Goal: Task Accomplishment & Management: Complete application form

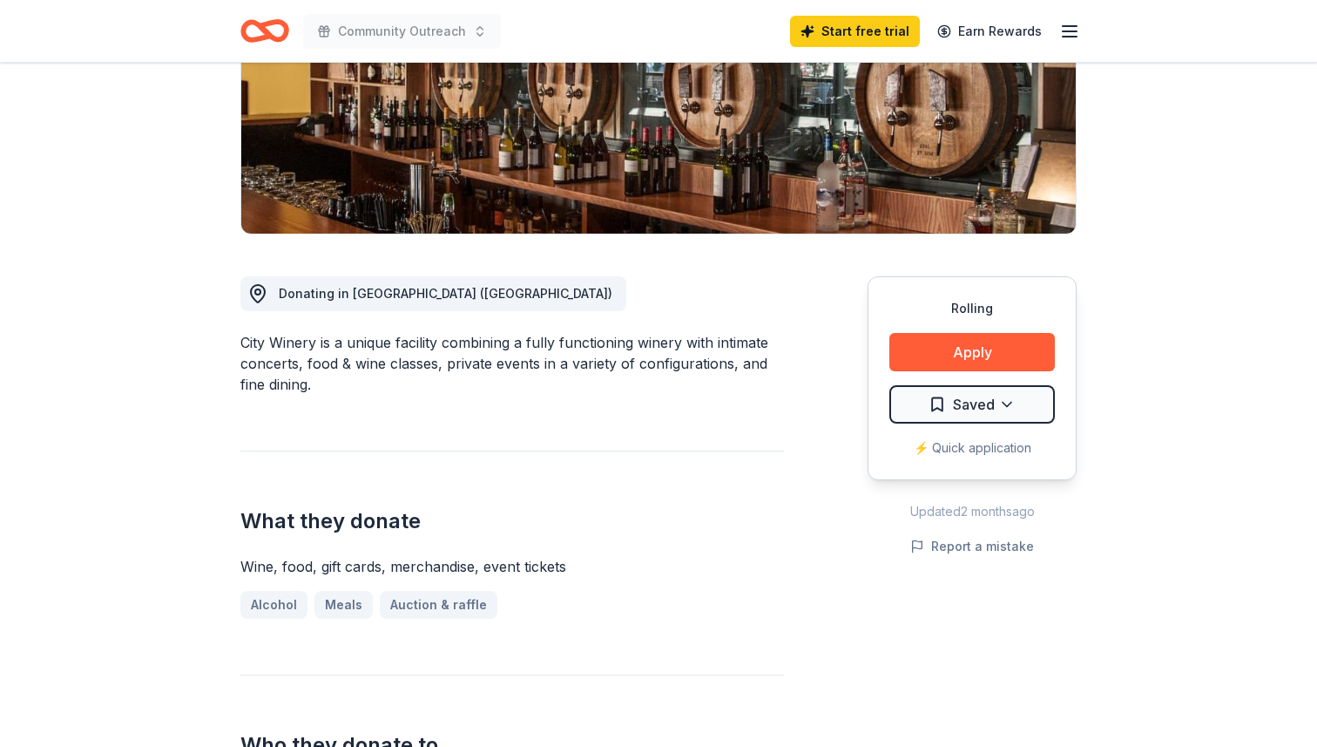
scroll to position [303, 0]
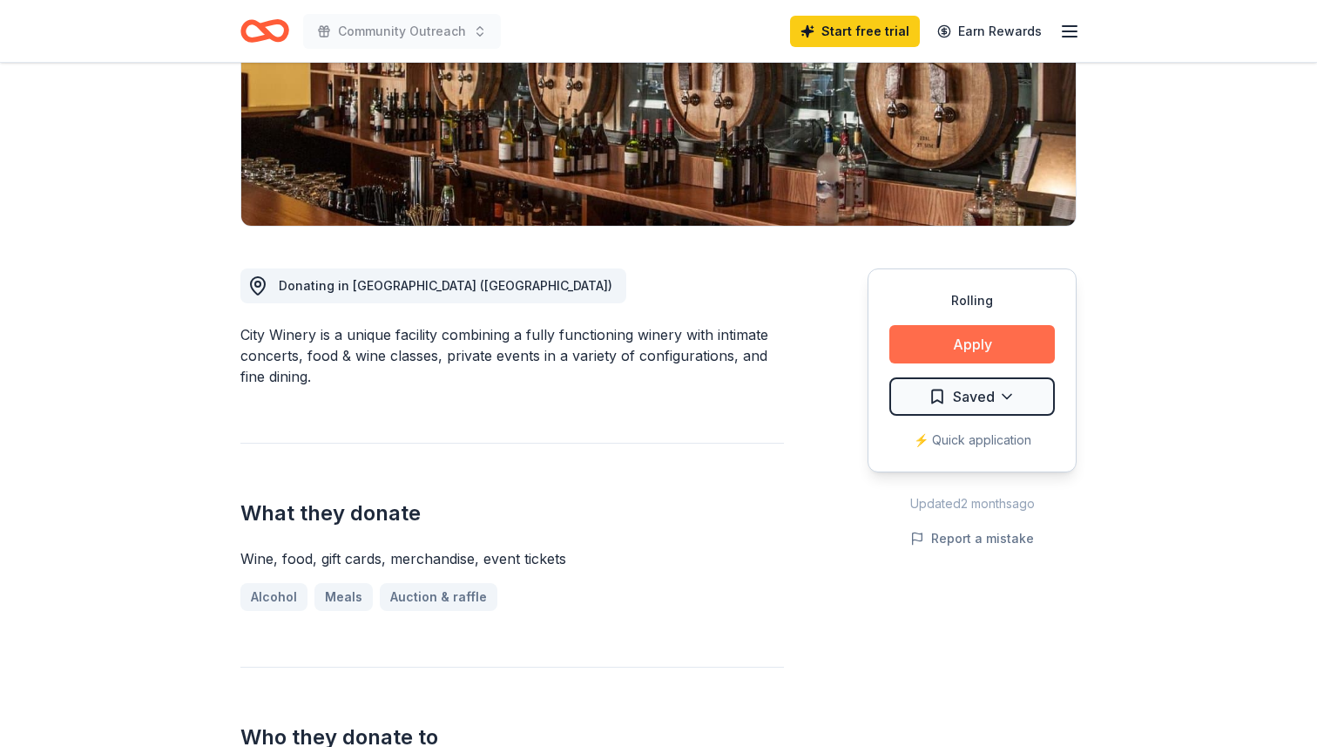
click at [963, 347] on button "Apply" at bounding box center [972, 344] width 166 height 38
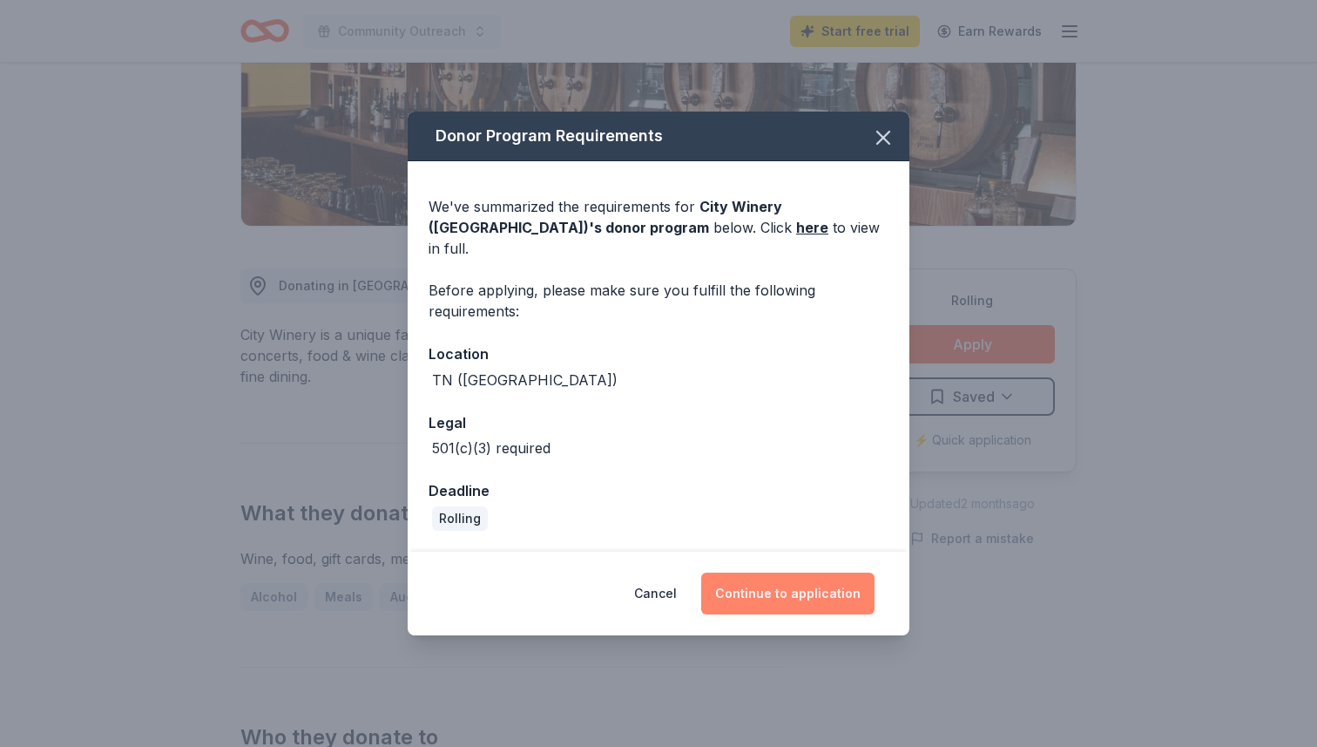
click at [790, 576] on button "Continue to application" at bounding box center [787, 593] width 173 height 42
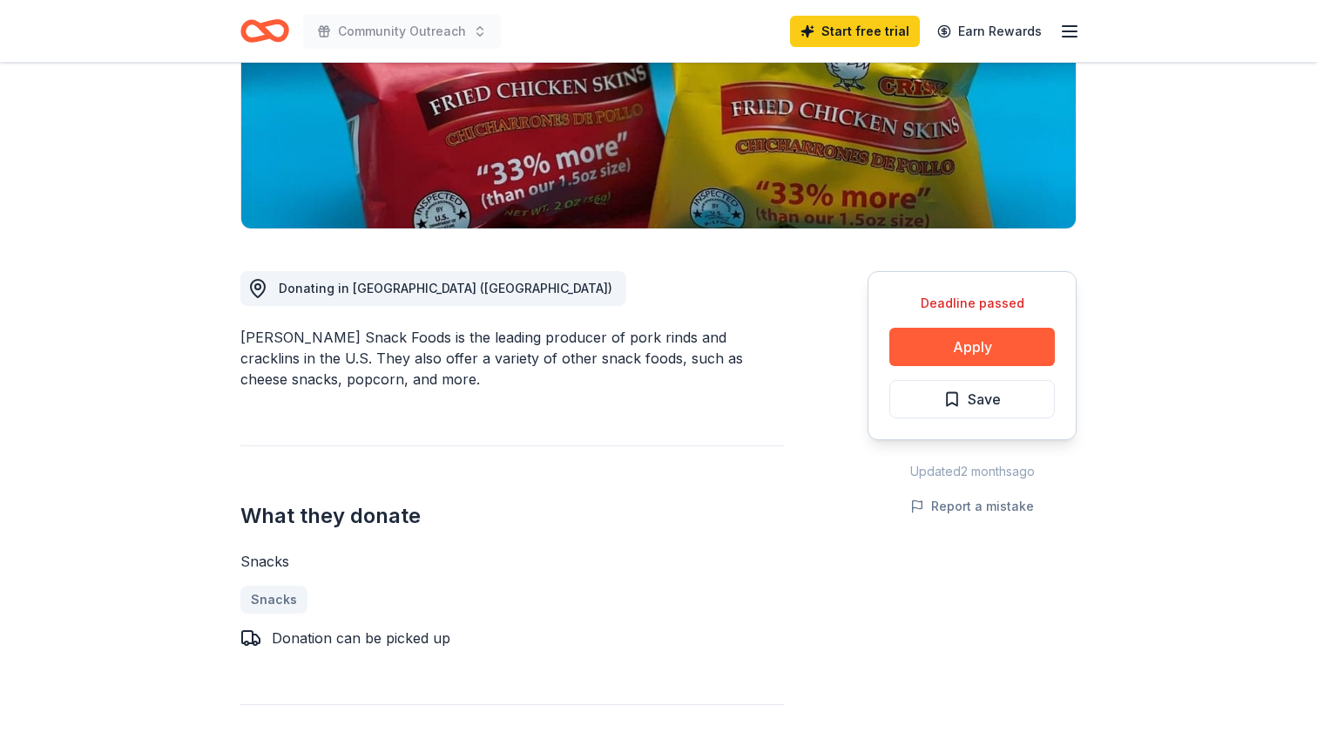
scroll to position [323, 0]
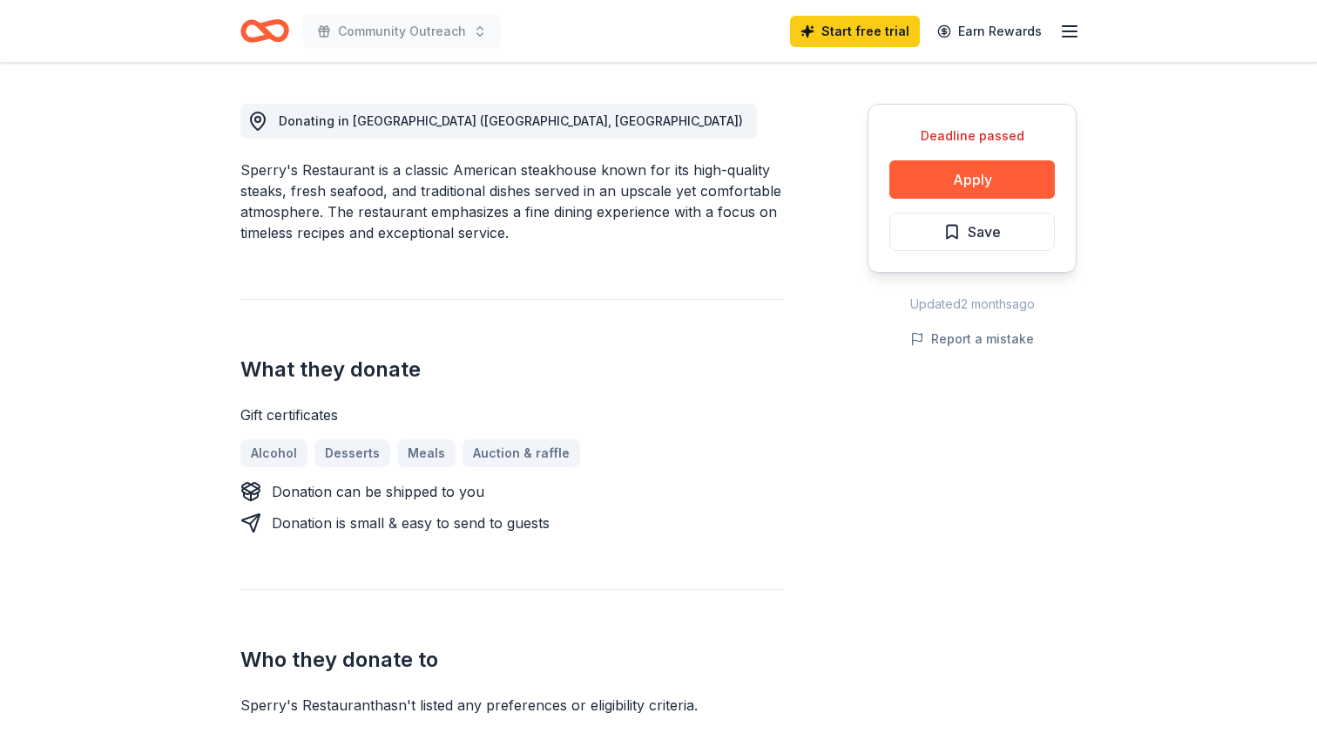
scroll to position [469, 0]
click at [979, 193] on button "Apply" at bounding box center [972, 178] width 166 height 38
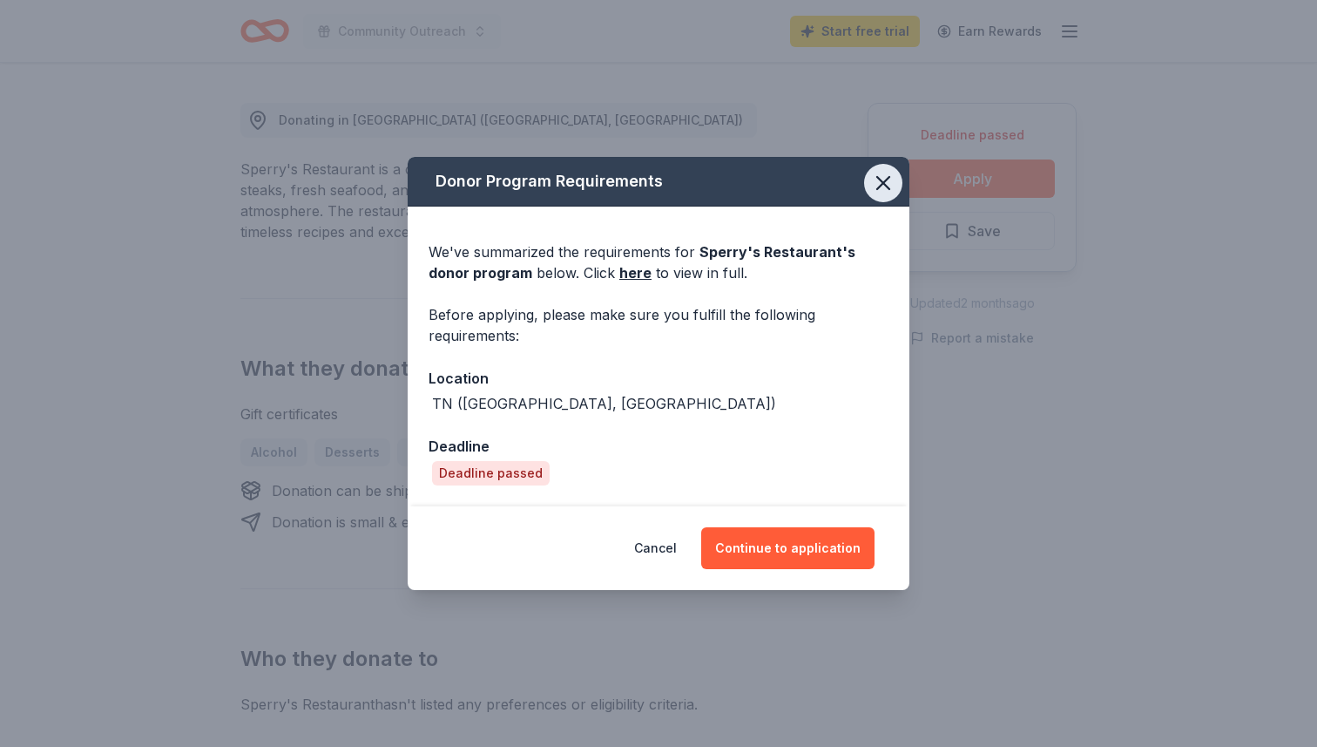
click at [880, 178] on icon "button" at bounding box center [883, 183] width 24 height 24
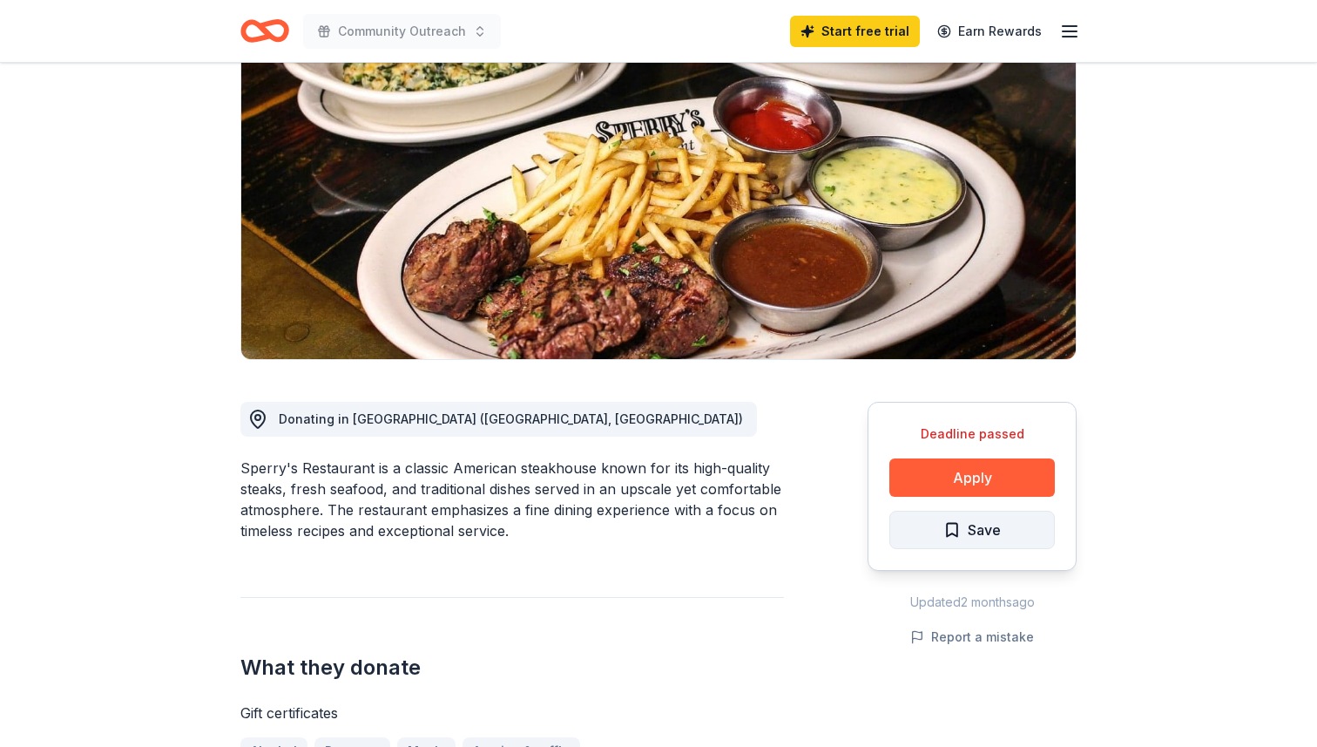
scroll to position [0, 0]
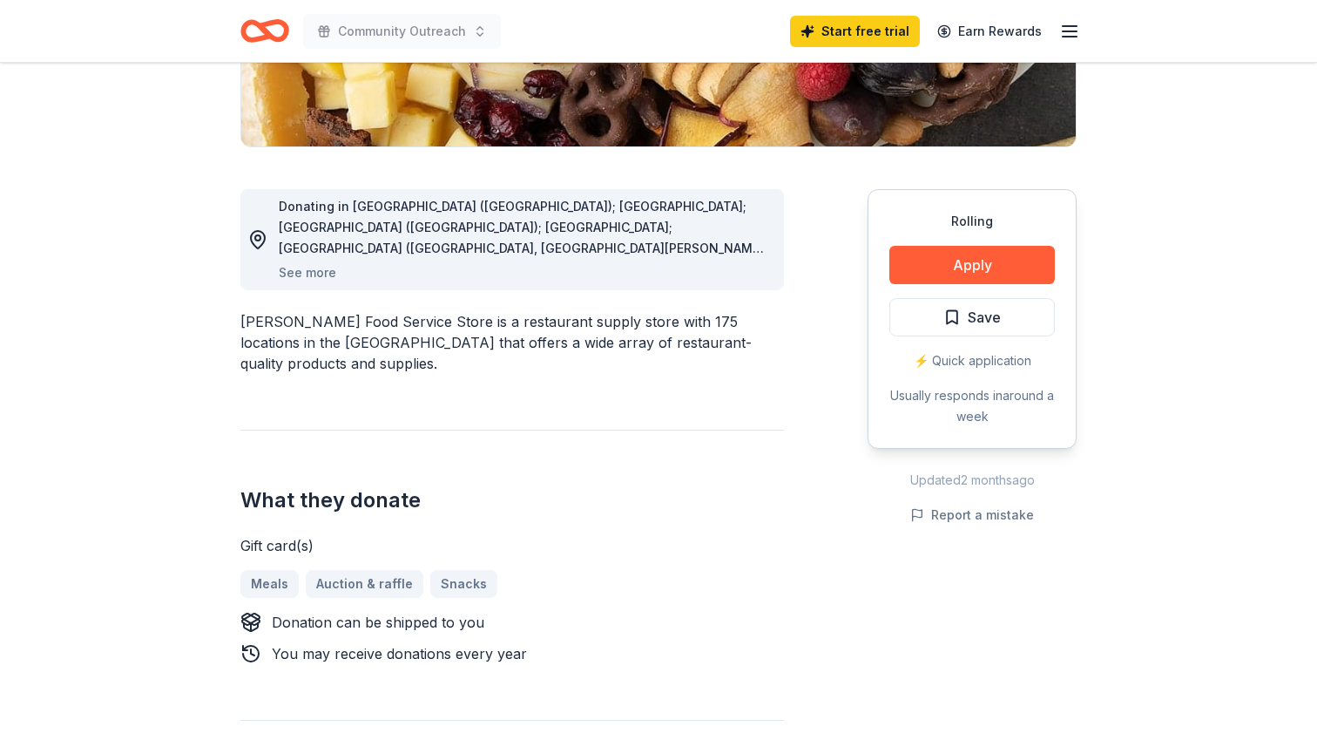
scroll to position [382, 0]
click at [318, 267] on button "See more" at bounding box center [307, 273] width 57 height 21
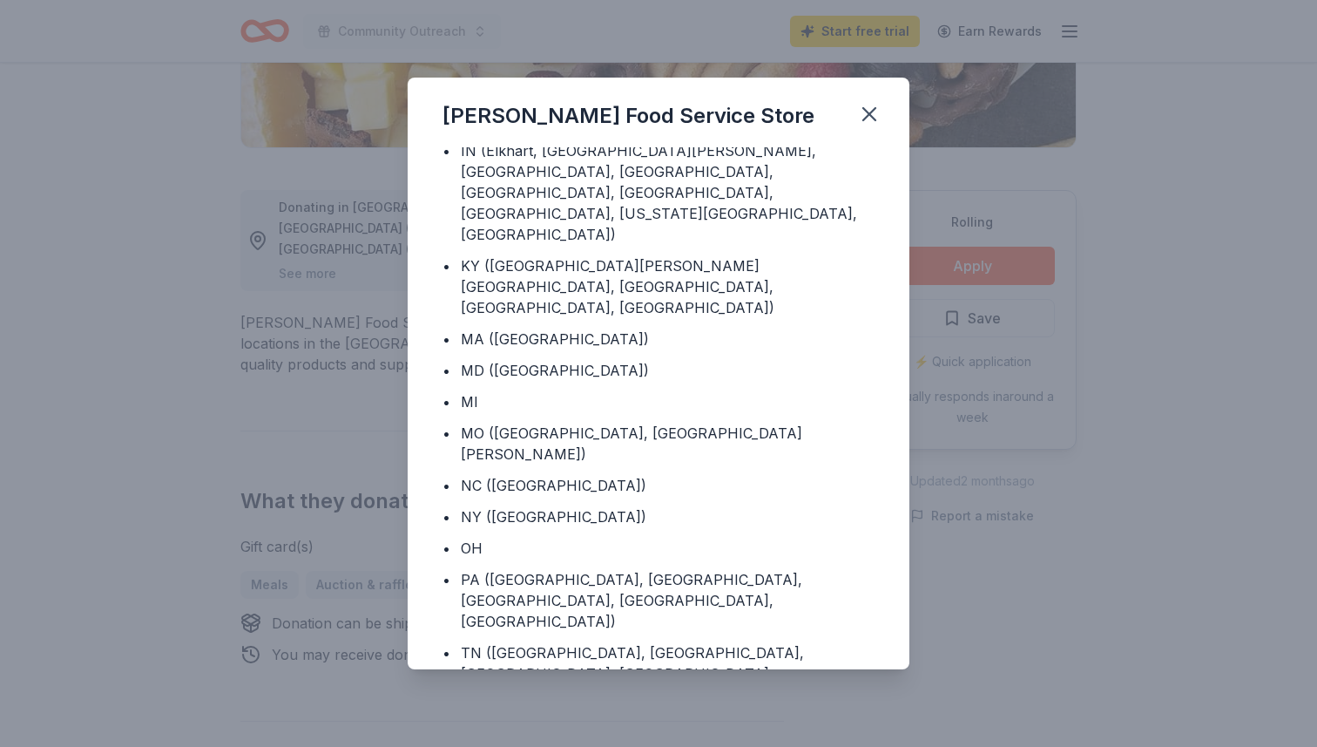
scroll to position [167, 0]
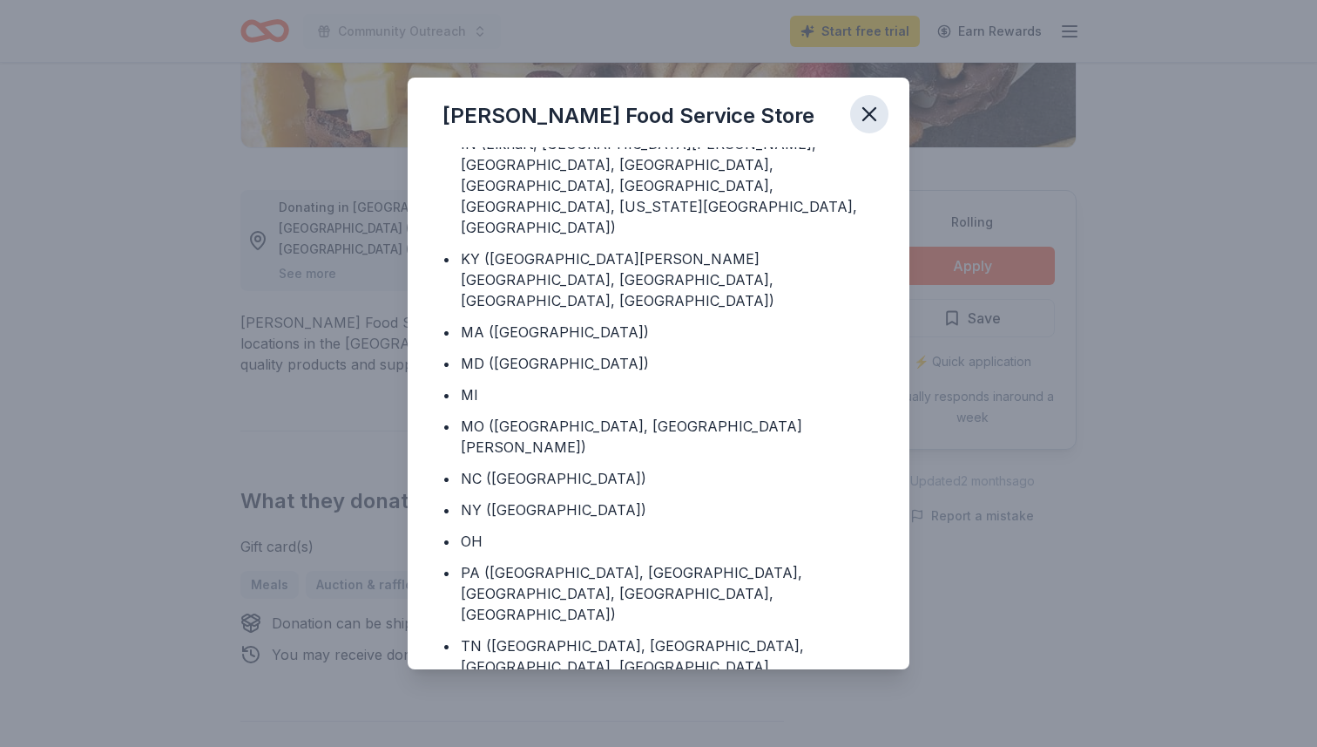
click at [879, 115] on icon "button" at bounding box center [869, 114] width 24 height 24
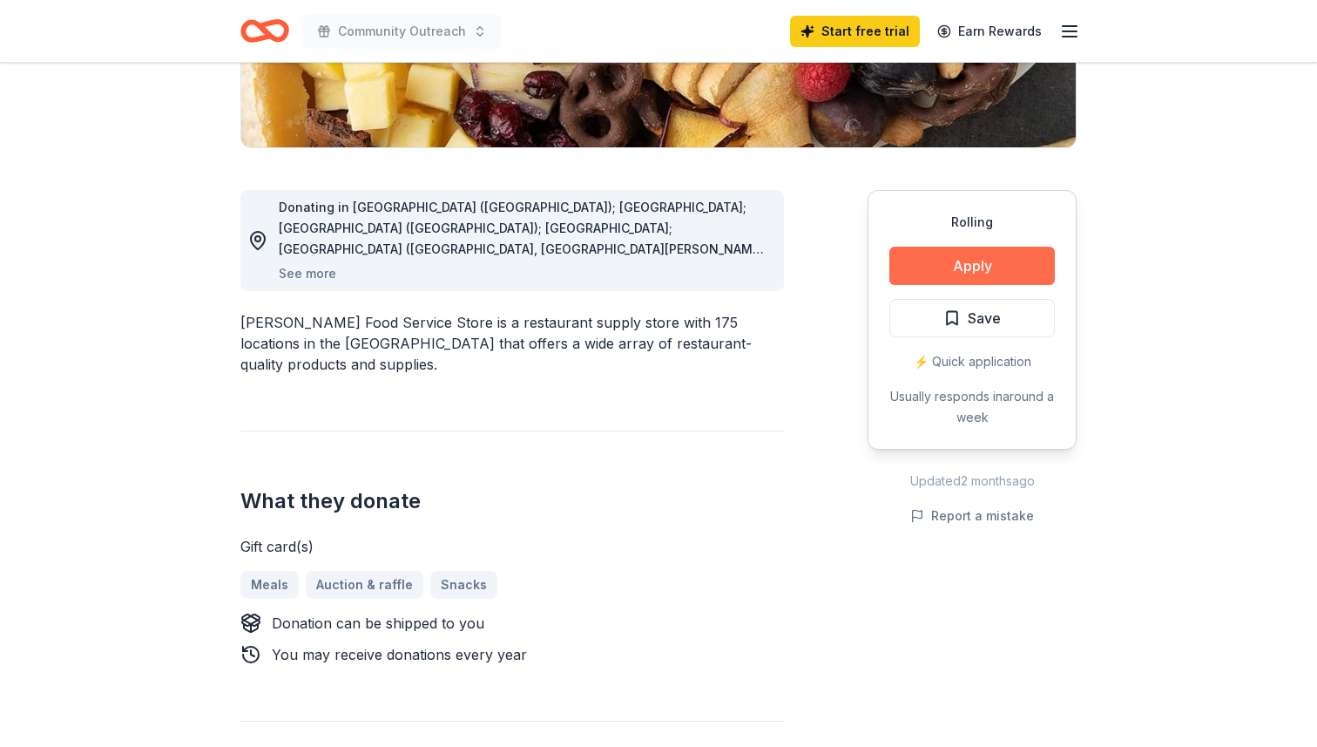
click at [977, 254] on button "Apply" at bounding box center [972, 266] width 166 height 38
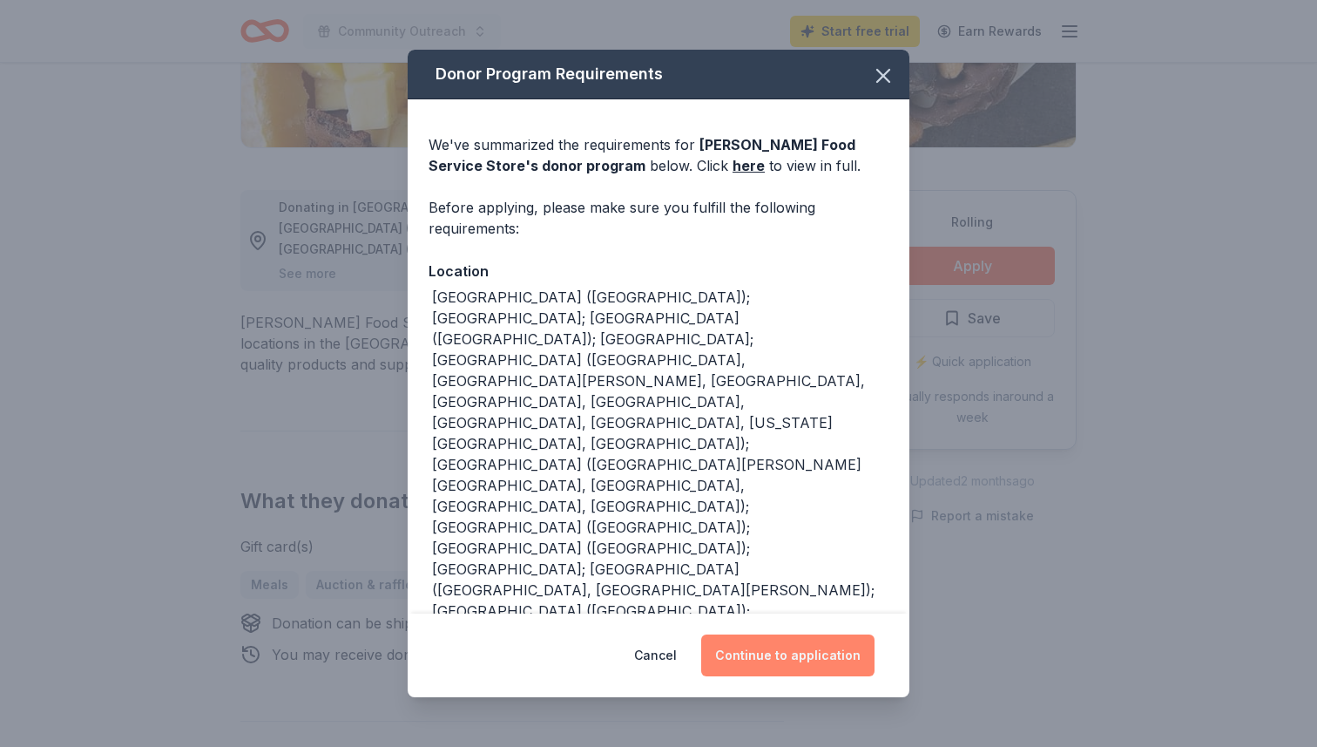
click at [798, 649] on button "Continue to application" at bounding box center [787, 655] width 173 height 42
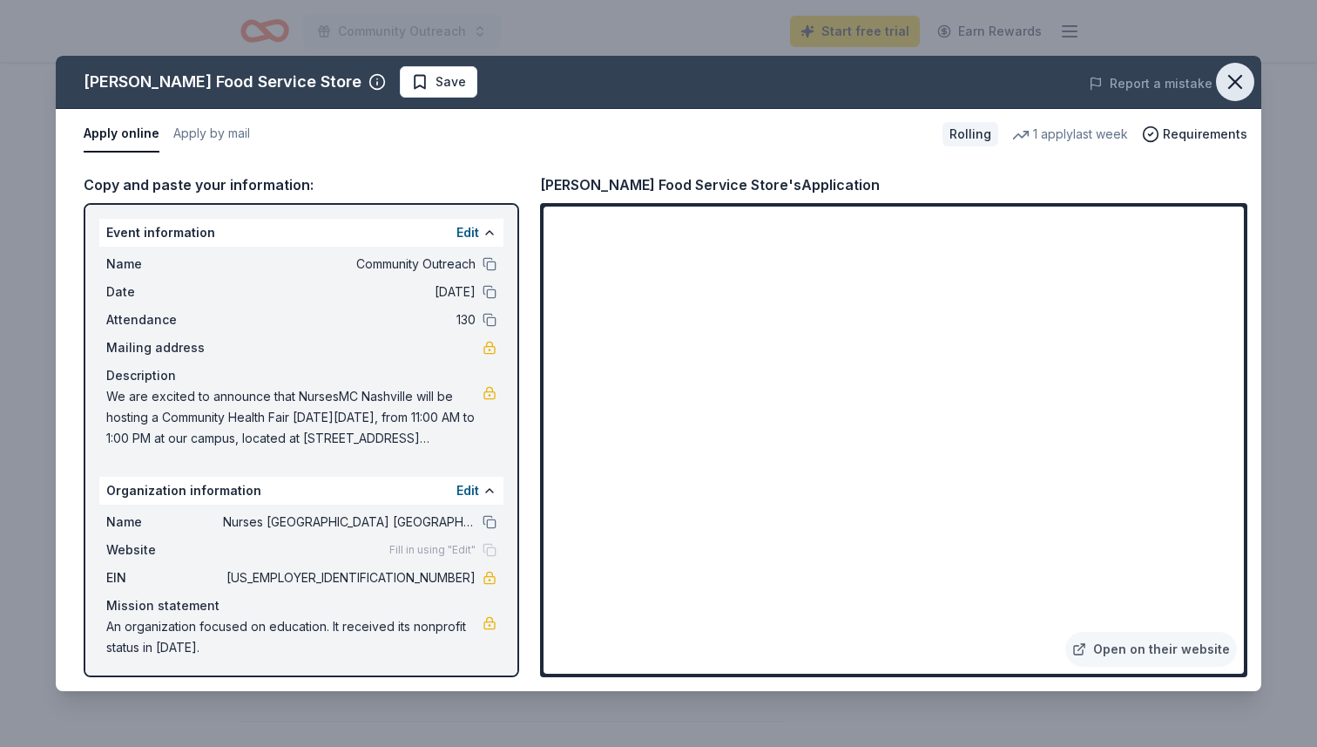
click at [1240, 79] on icon "button" at bounding box center [1235, 82] width 24 height 24
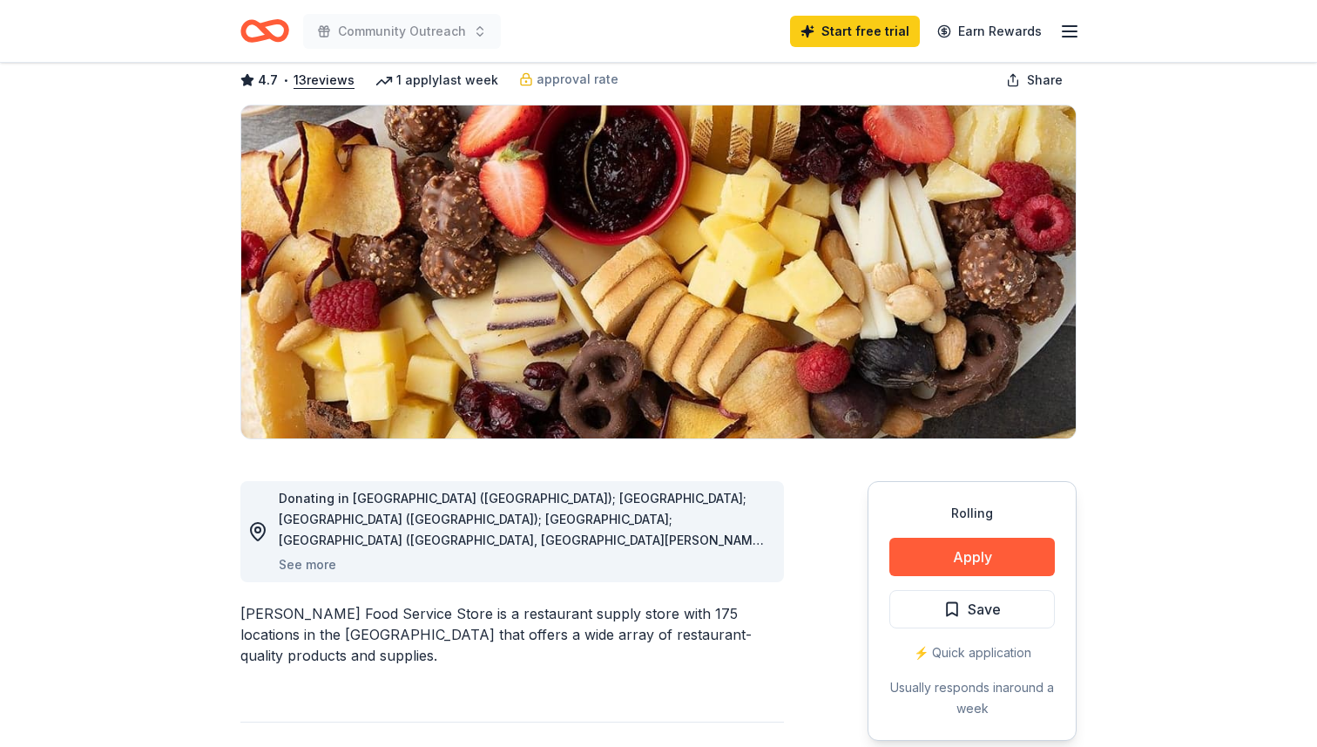
scroll to position [0, 0]
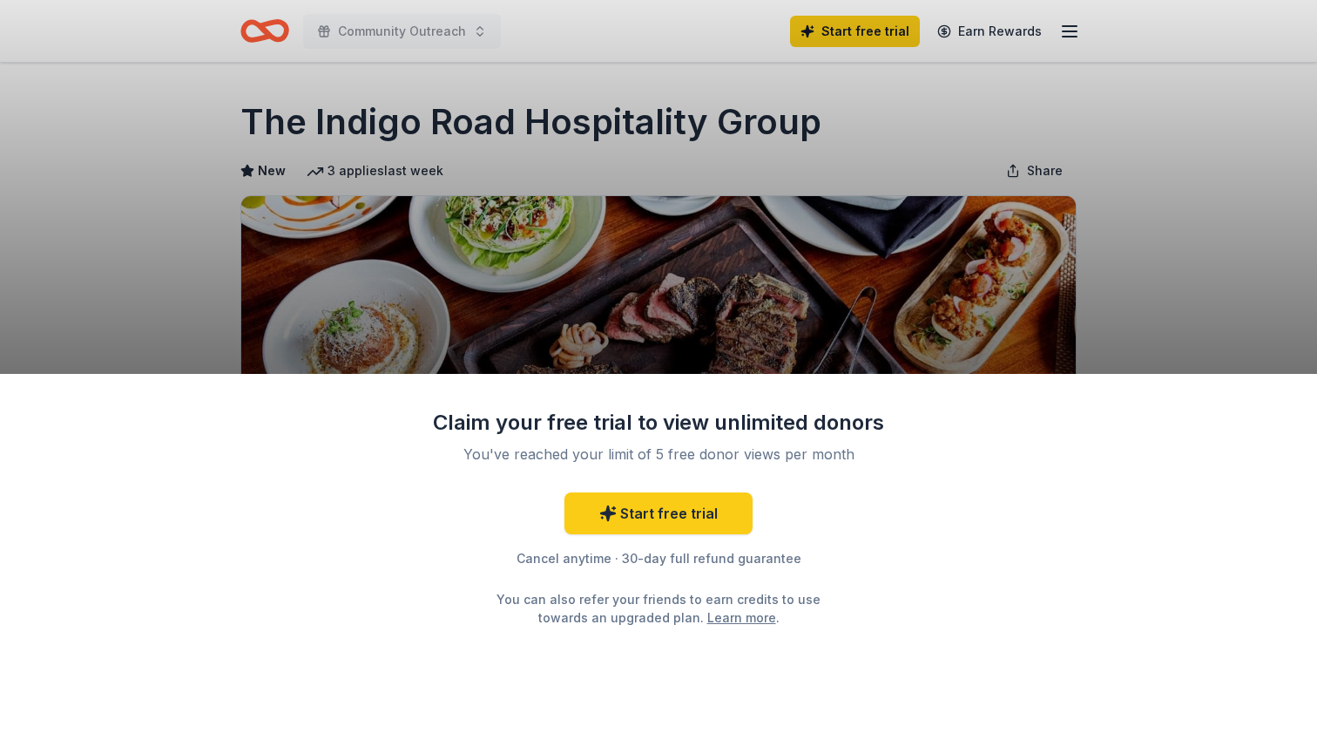
click at [1195, 200] on div "Claim your free trial to view unlimited donors You've reached your limit of 5 f…" at bounding box center [658, 373] width 1317 height 747
click at [952, 168] on div "Claim your free trial to view unlimited donors You've reached your limit of 5 f…" at bounding box center [658, 373] width 1317 height 747
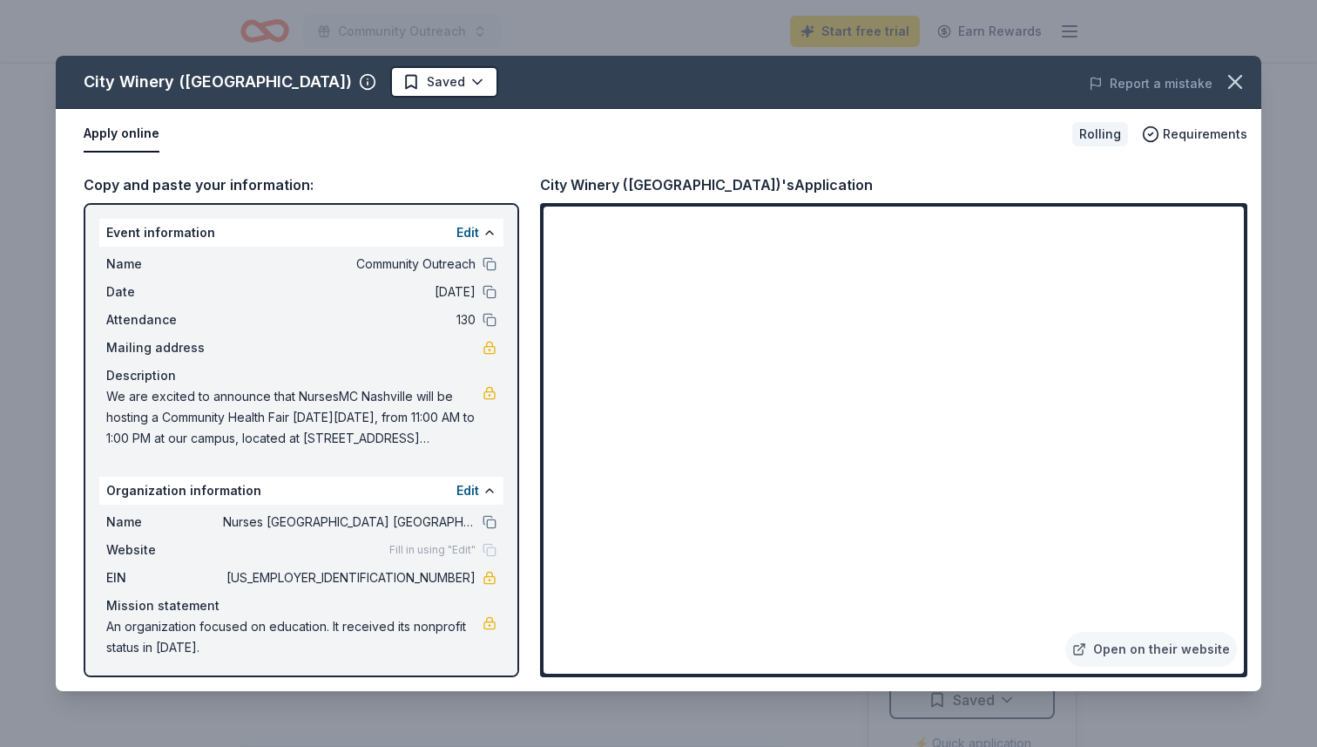
scroll to position [303, 0]
click at [1241, 78] on icon "button" at bounding box center [1235, 82] width 24 height 24
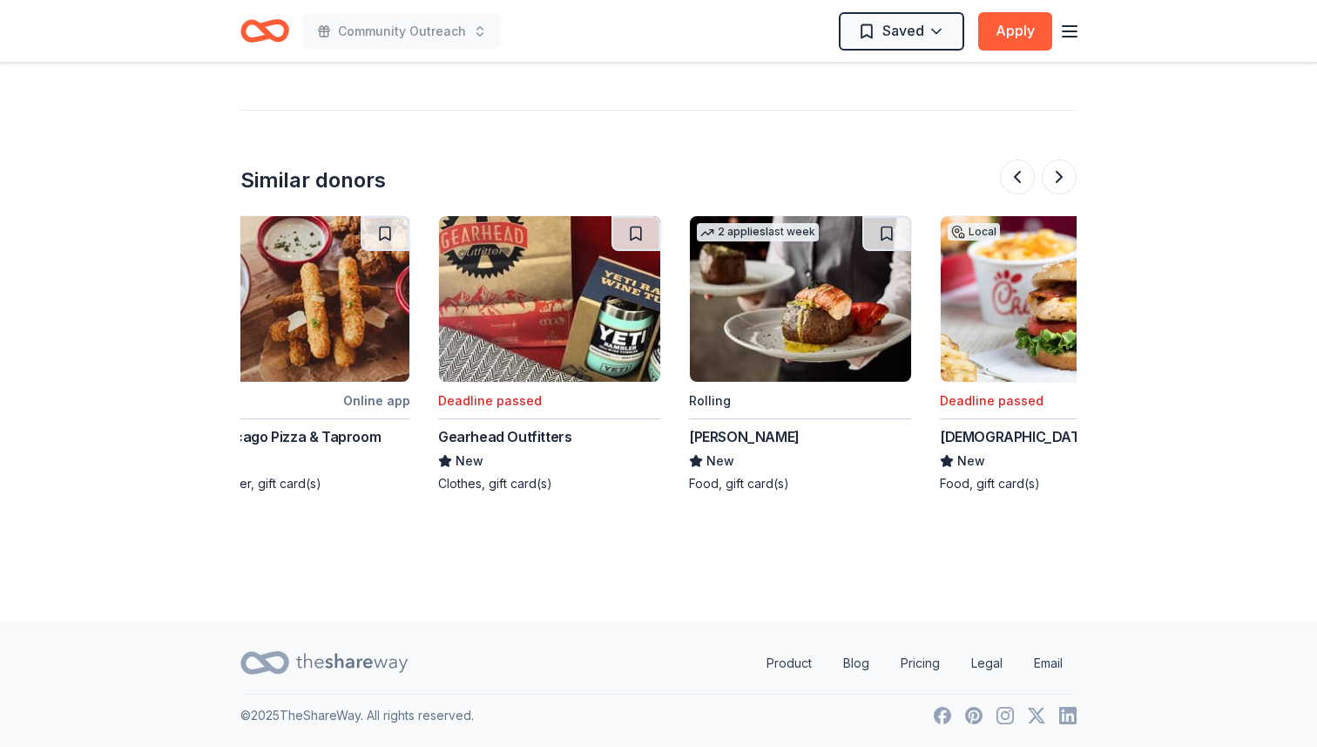
scroll to position [0, 552]
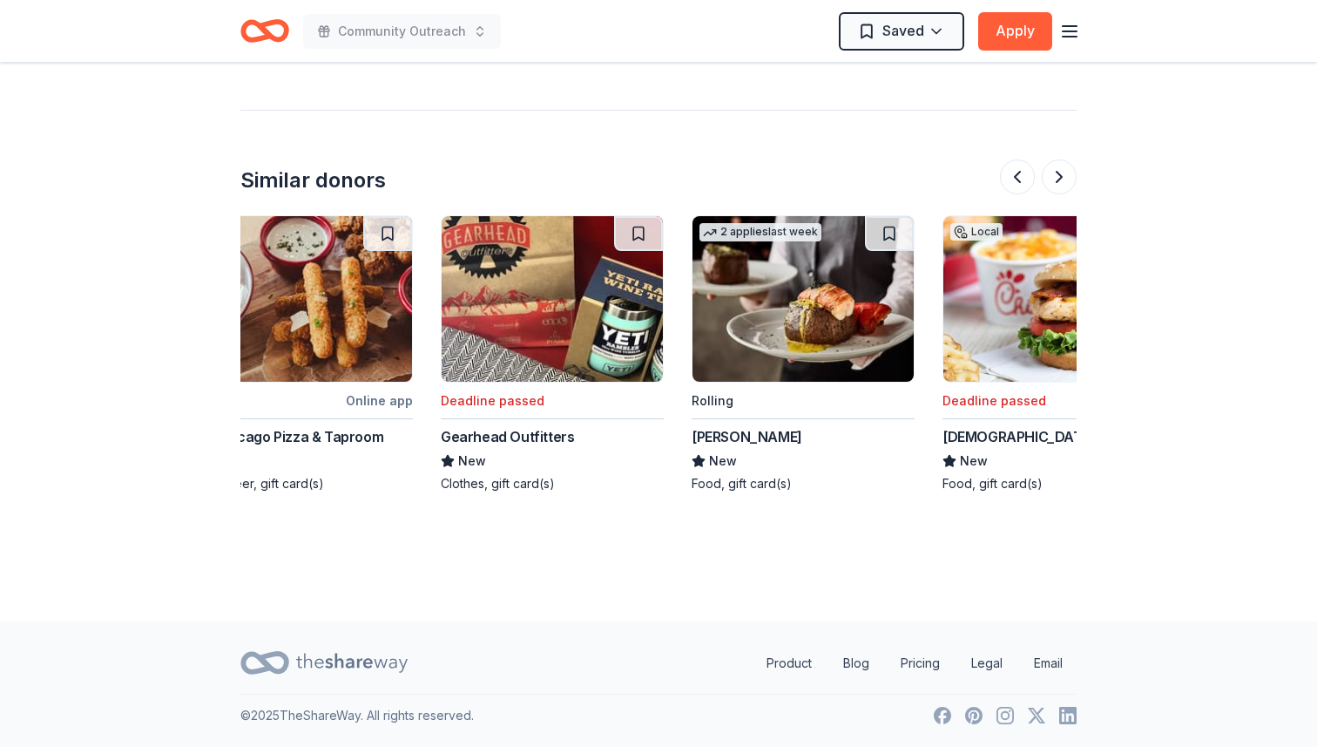
click at [800, 319] on img at bounding box center [803, 299] width 221 height 166
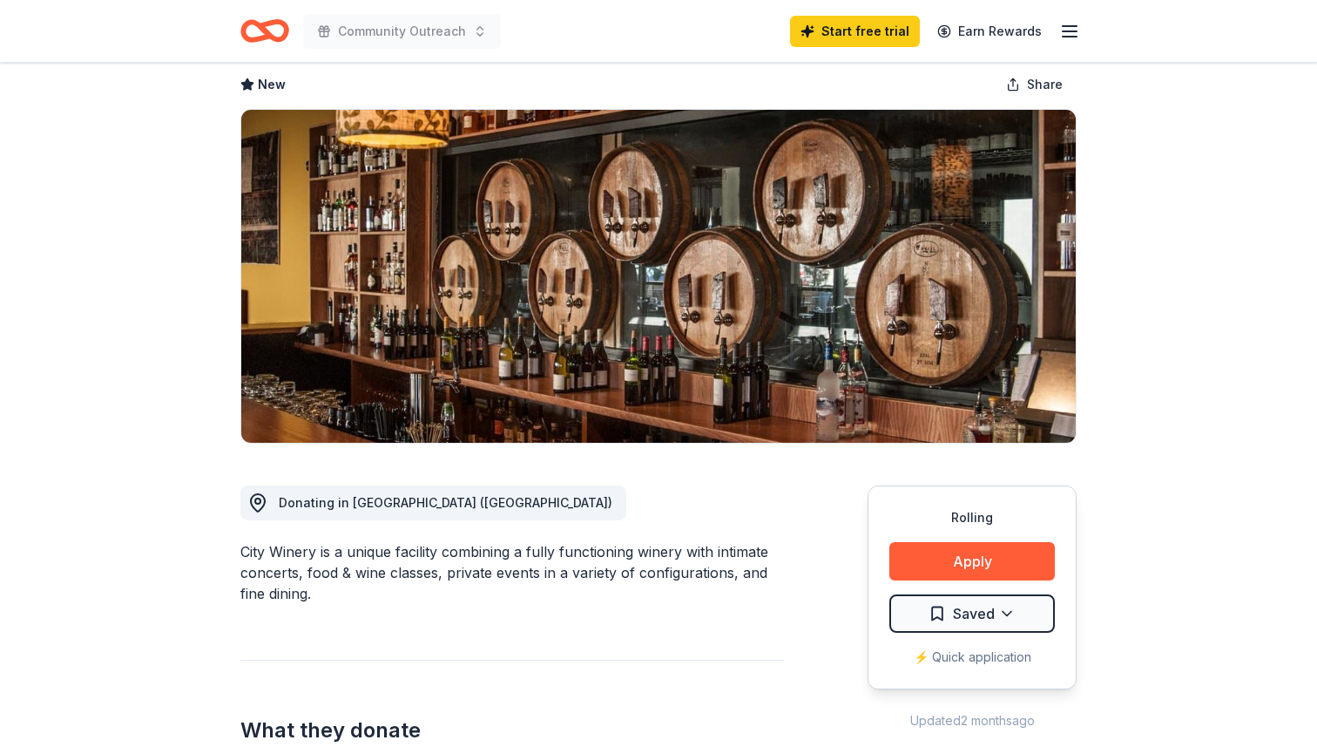
scroll to position [0, 0]
